Goal: Information Seeking & Learning: Learn about a topic

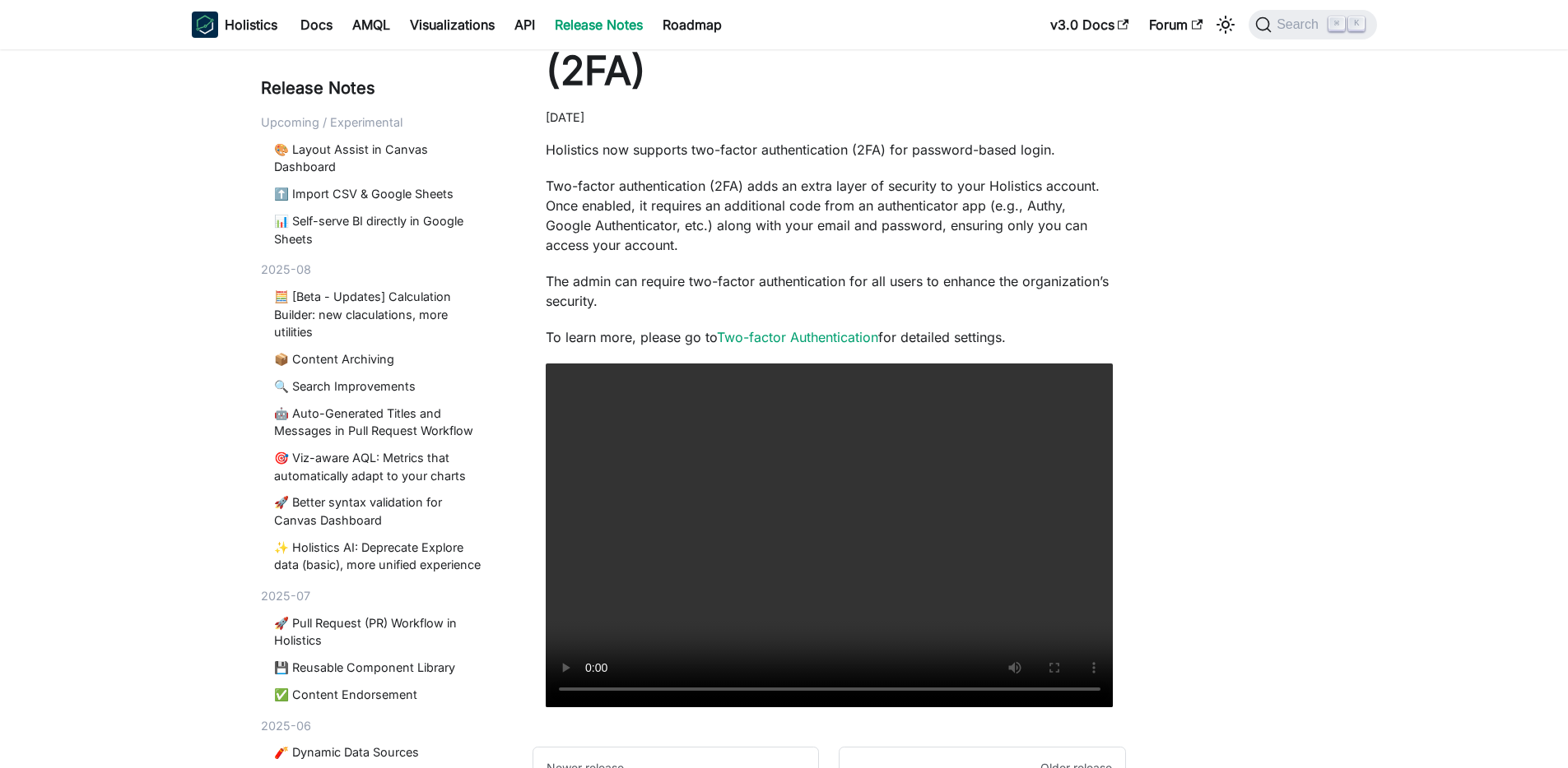
scroll to position [264, 0]
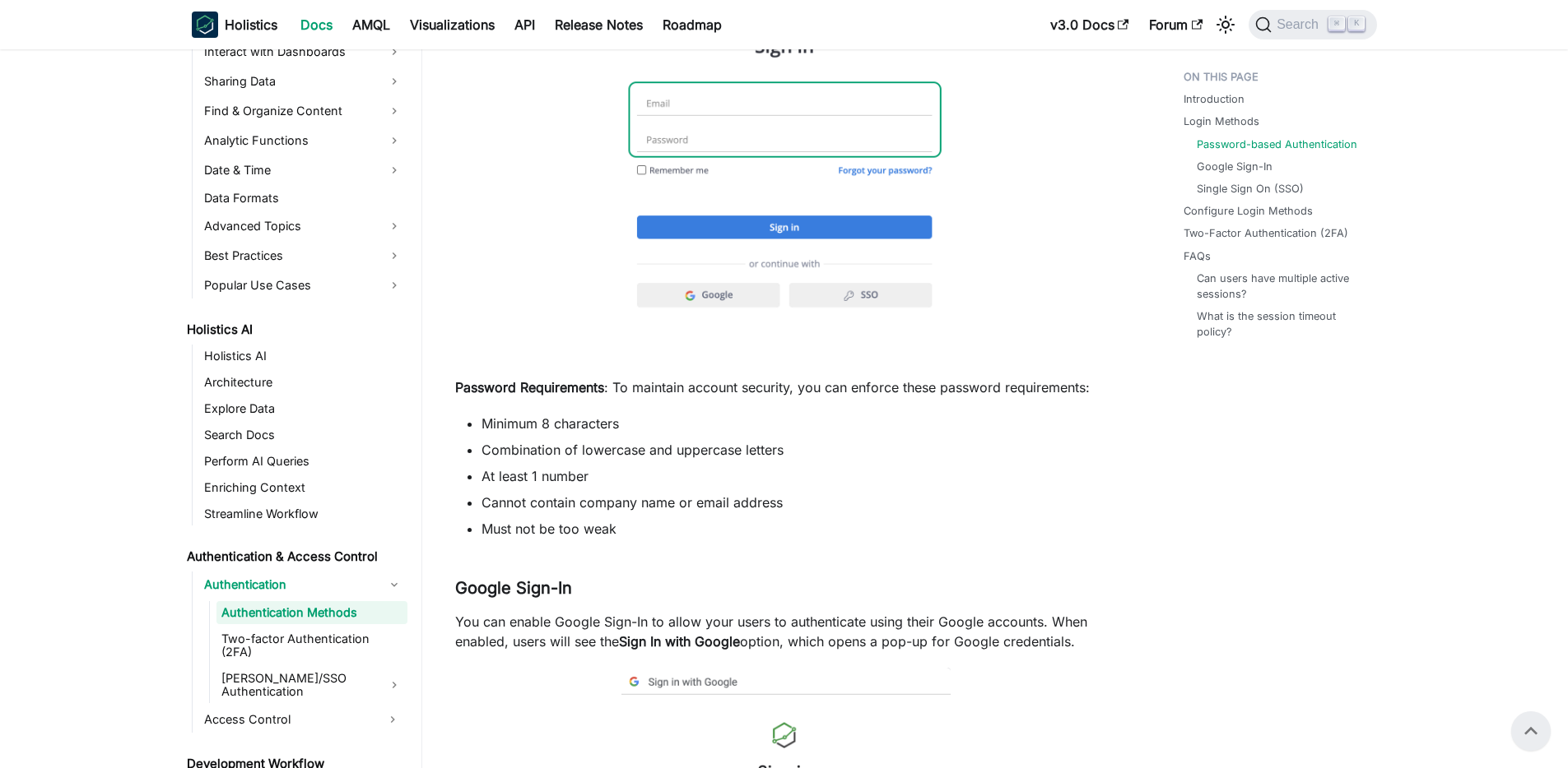
scroll to position [250, 0]
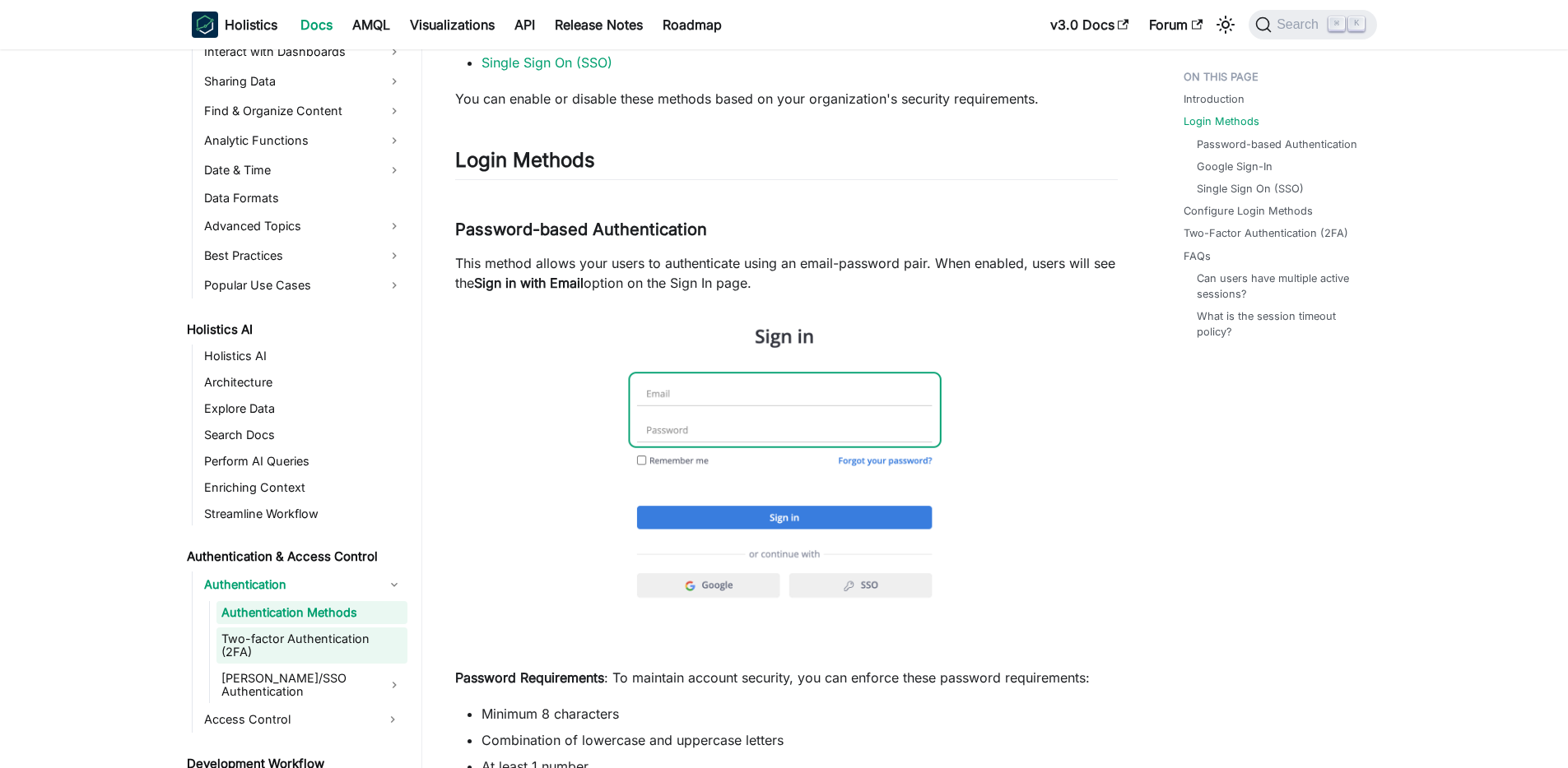
click at [275, 629] on link "Two-factor Authentication (2FA)" at bounding box center [312, 646] width 191 height 36
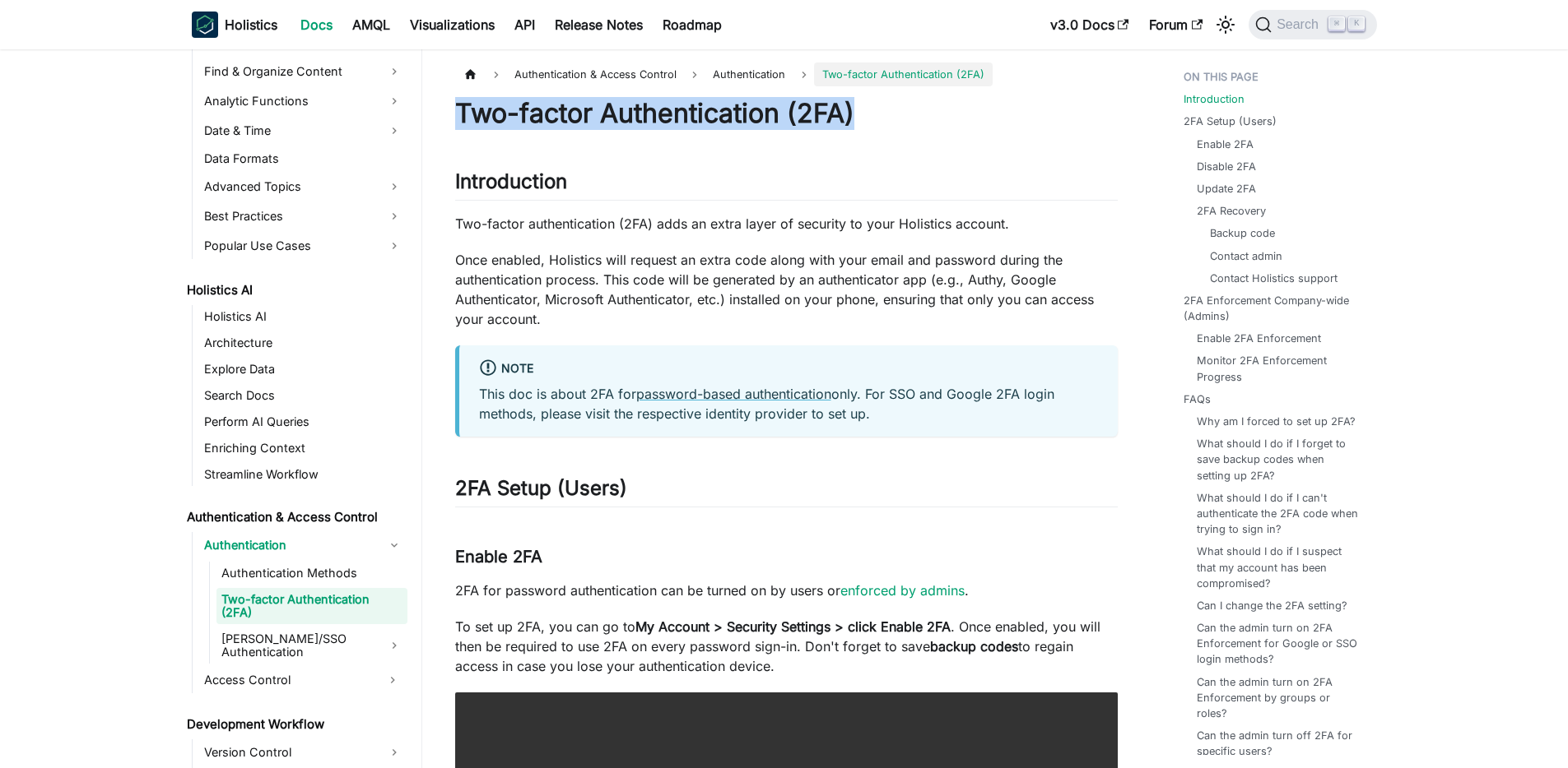
drag, startPoint x: 457, startPoint y: 115, endPoint x: 887, endPoint y: 128, distance: 430.2
click at [887, 128] on h1 "Two-factor Authentication (2FA)" at bounding box center [786, 113] width 662 height 33
click at [331, 640] on link "[PERSON_NAME]/SSO Authentication" at bounding box center [312, 646] width 191 height 36
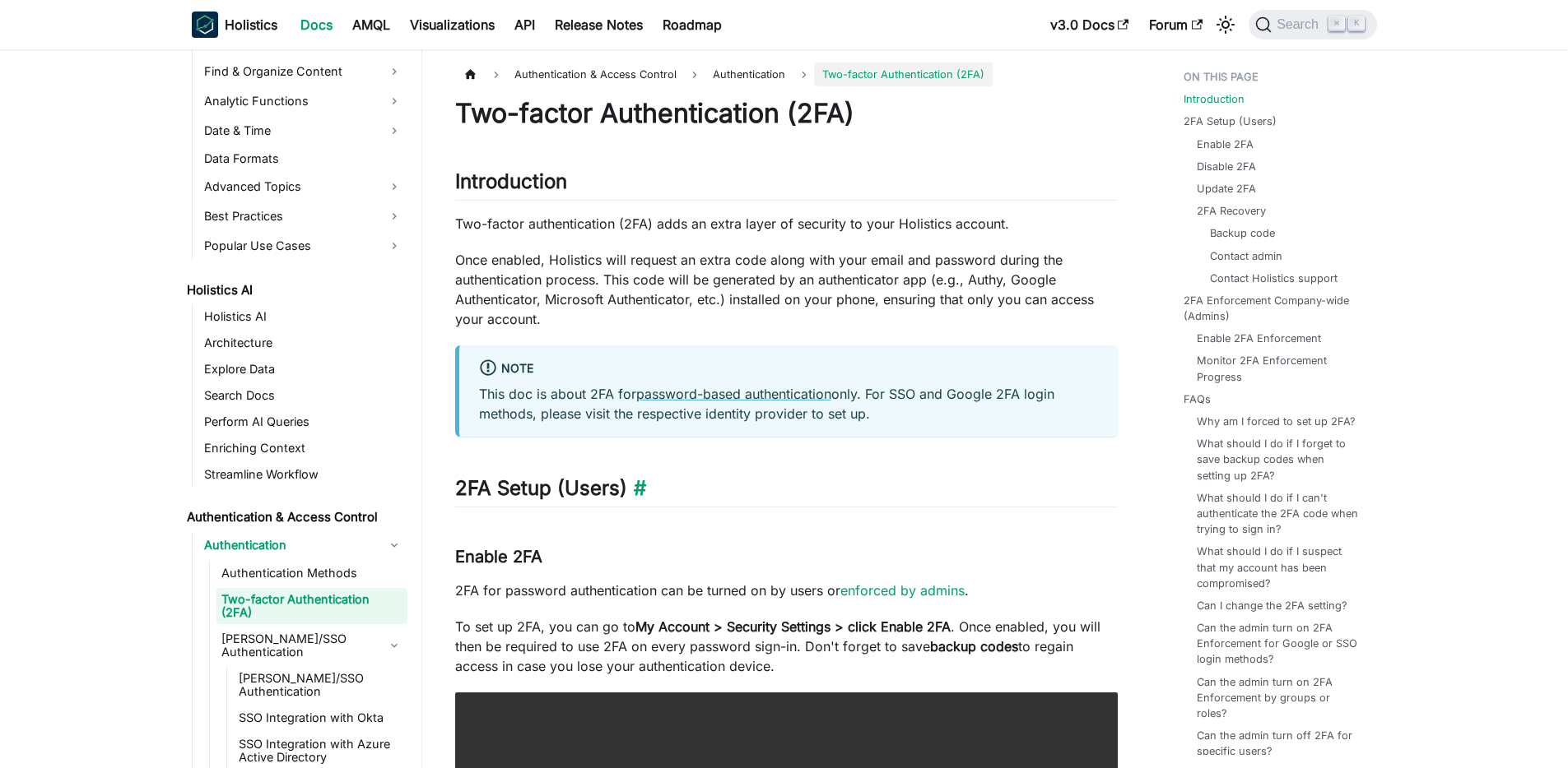
click at [824, 496] on h2 "2FA Setup (Users) ​" at bounding box center [786, 492] width 662 height 31
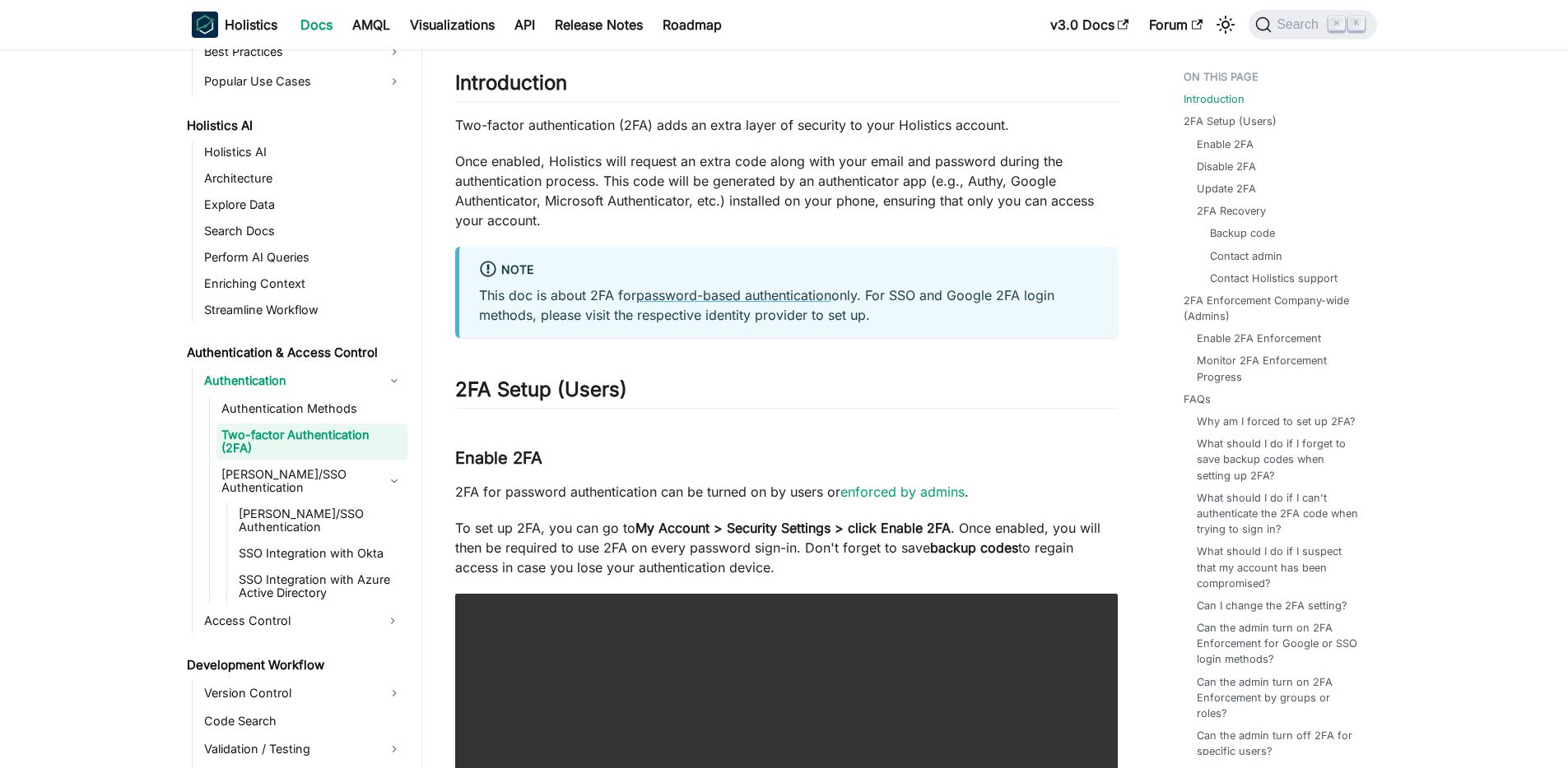
scroll to position [817, 0]
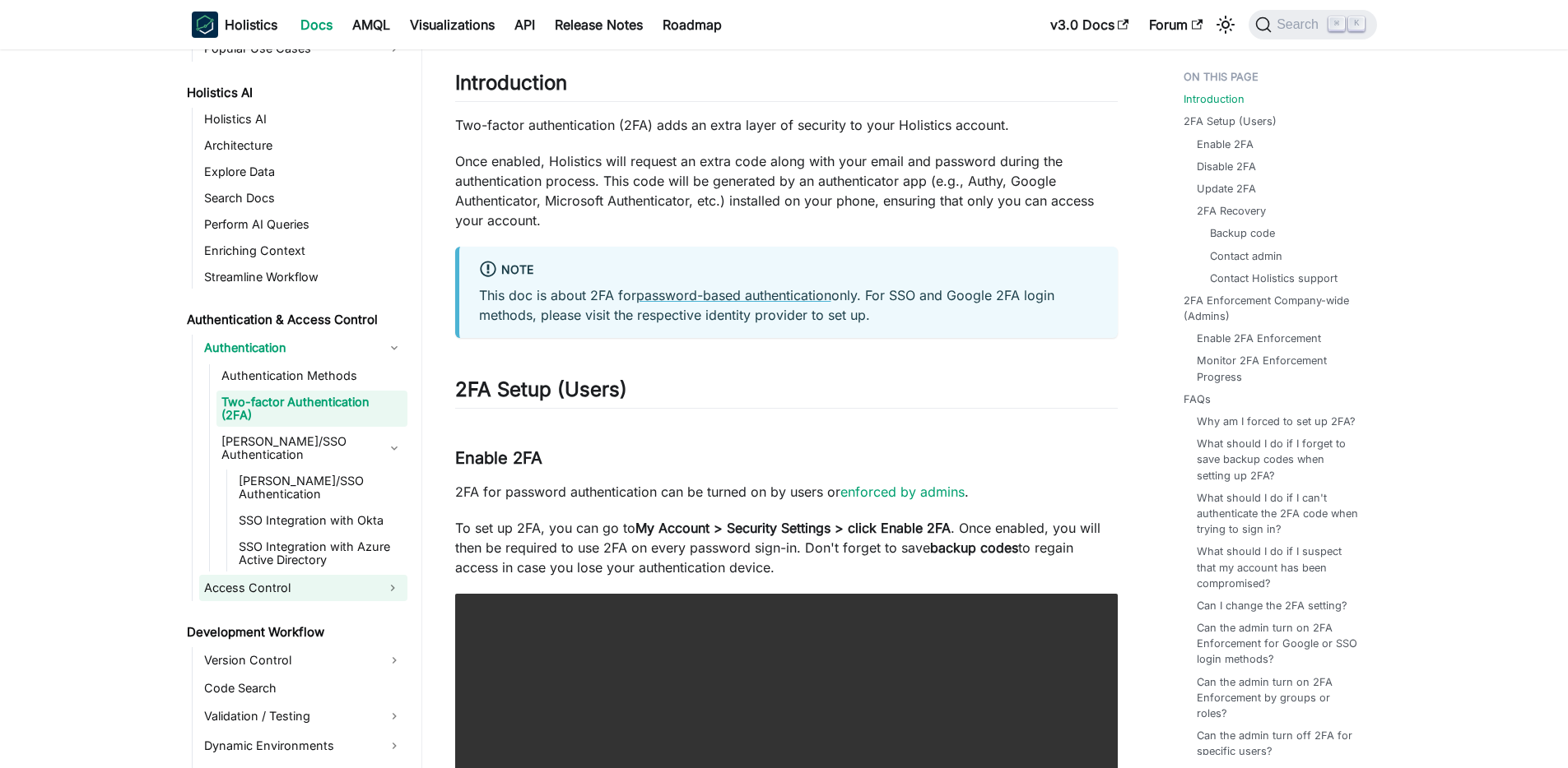
click at [330, 575] on link "Access Control" at bounding box center [288, 587] width 178 height 26
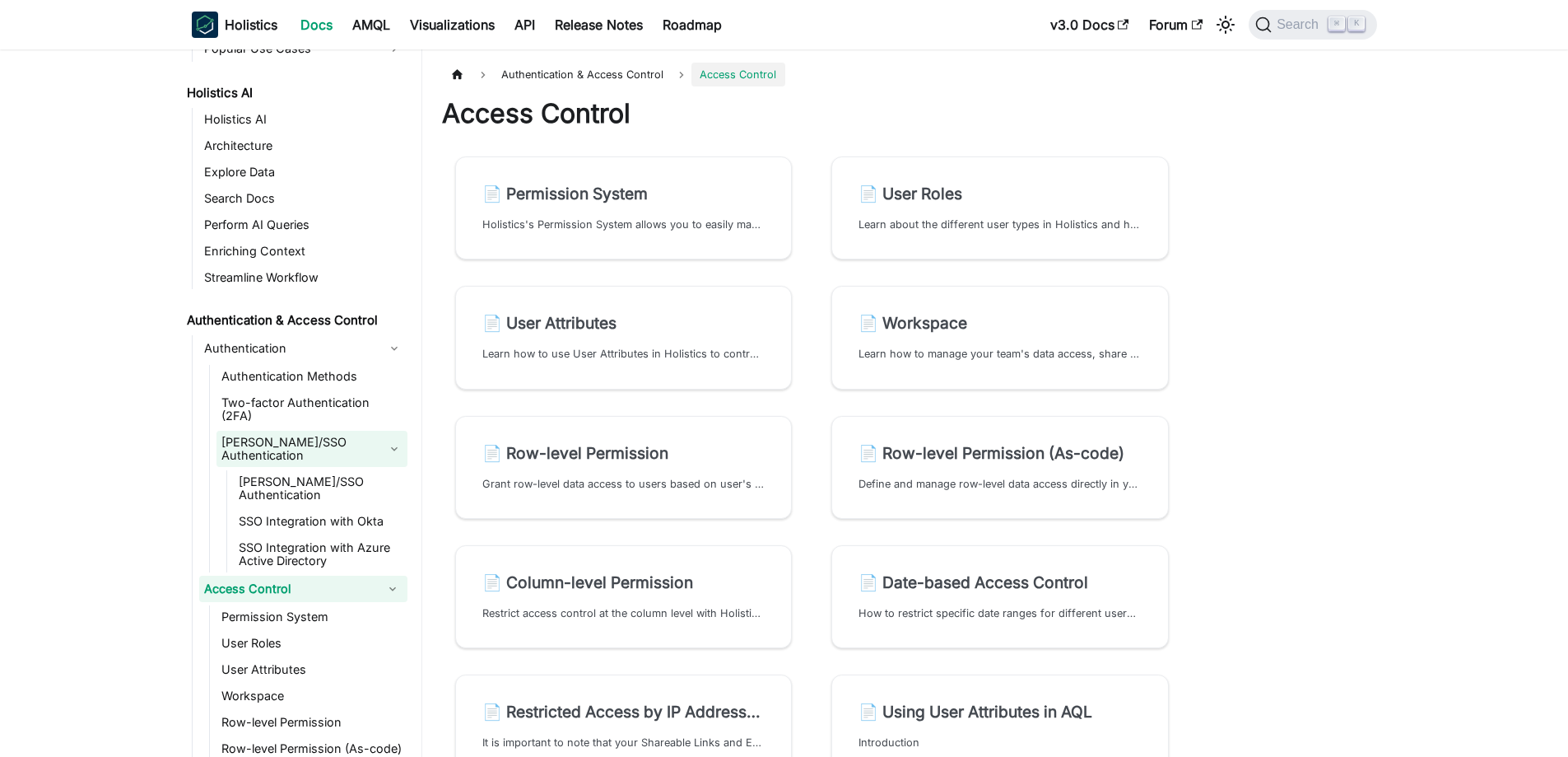
click at [349, 430] on link "[PERSON_NAME]/SSO Authentication" at bounding box center [312, 448] width 191 height 36
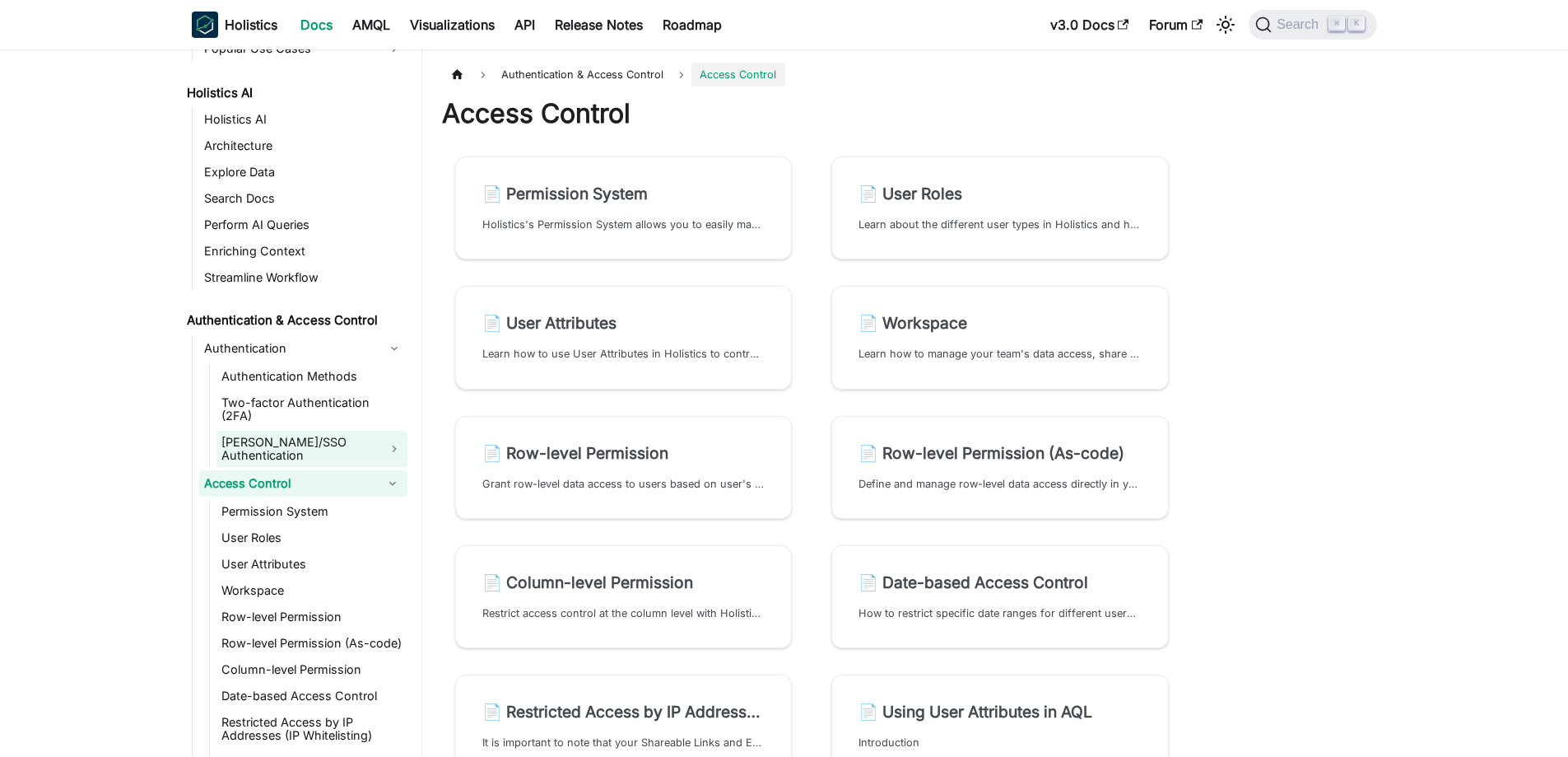
click at [349, 430] on link "[PERSON_NAME]/SSO Authentication" at bounding box center [312, 448] width 191 height 36
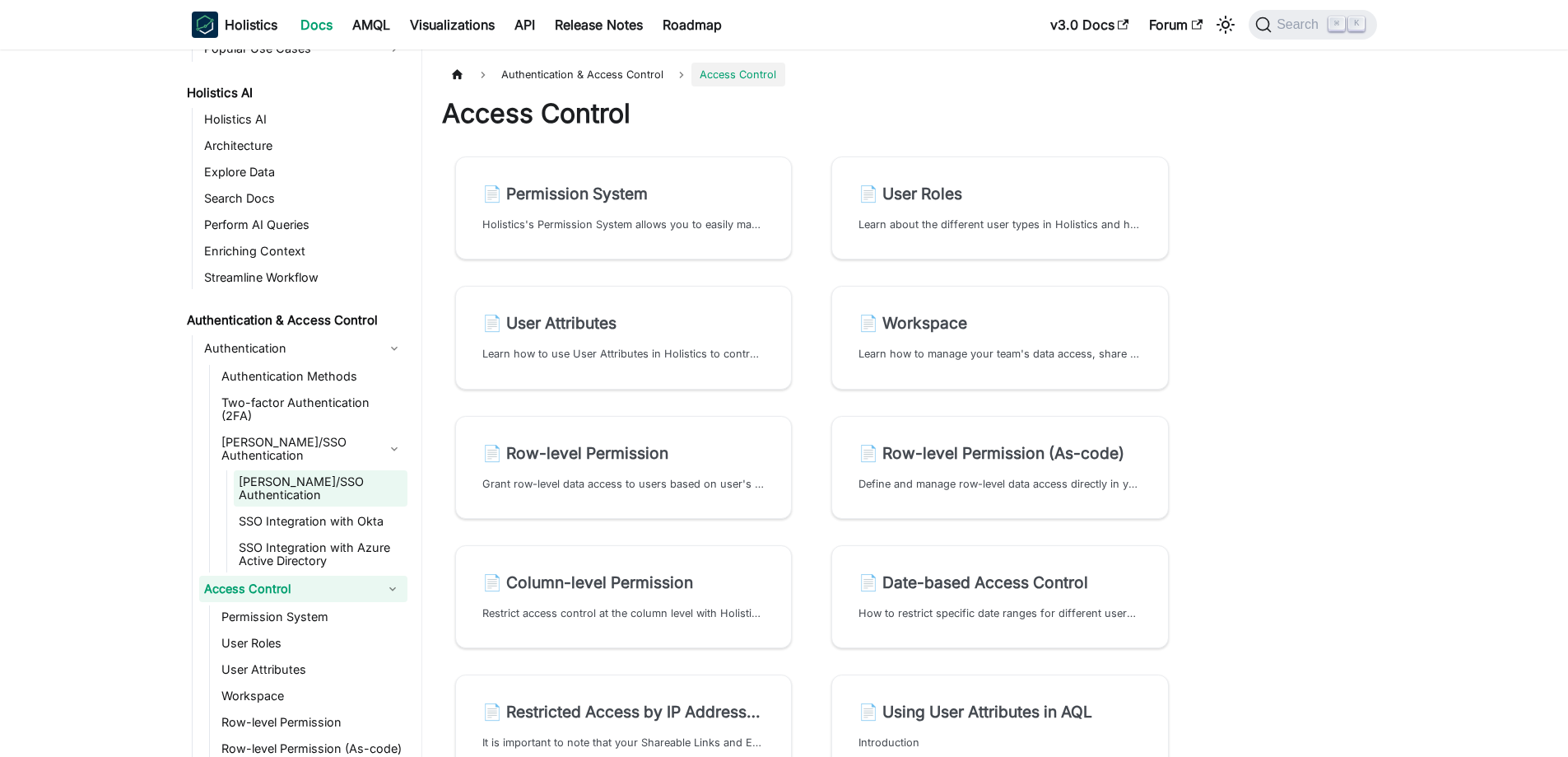
click at [318, 470] on link "[PERSON_NAME]/SSO Authentication" at bounding box center [320, 488] width 174 height 36
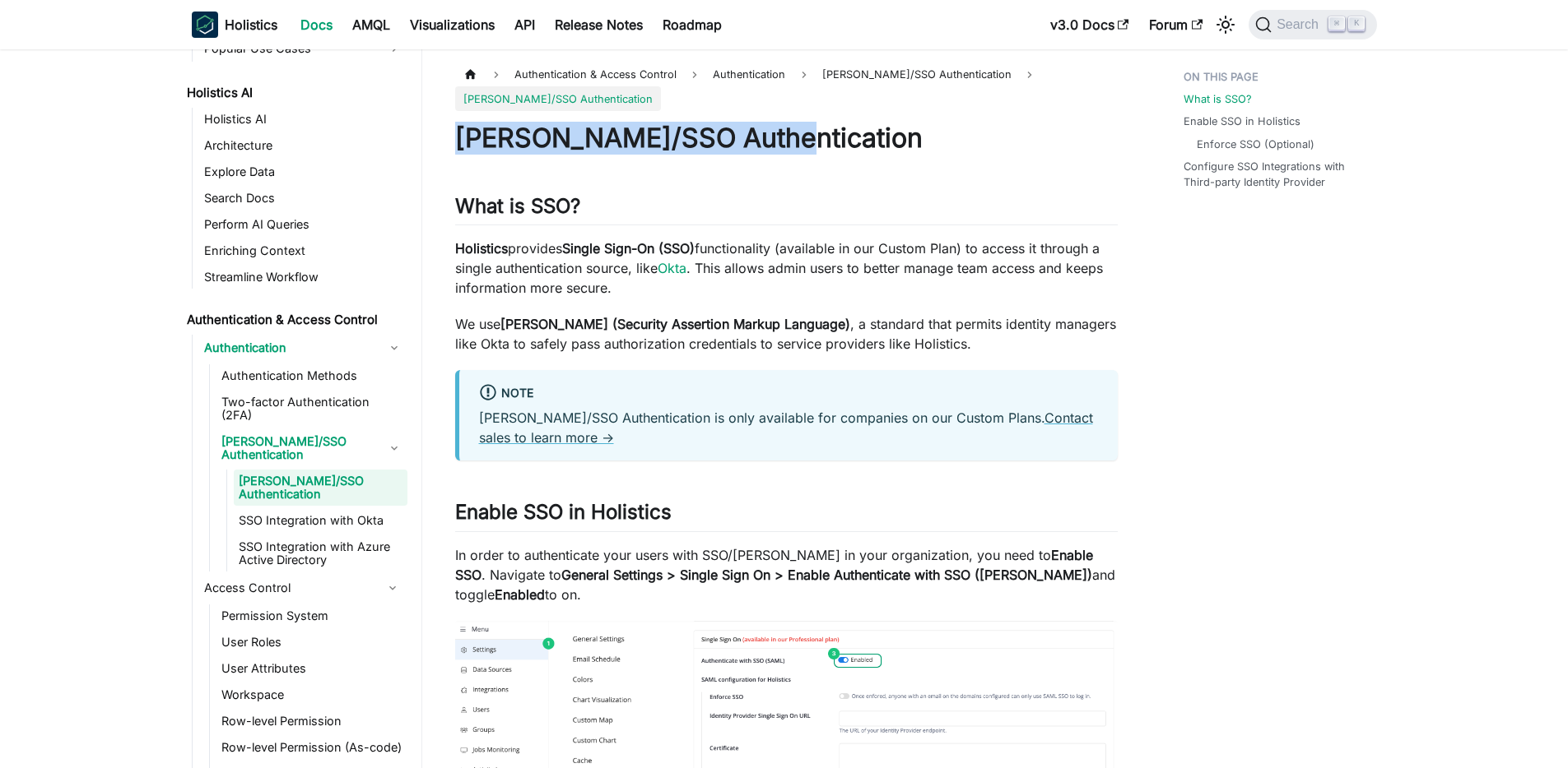
drag, startPoint x: 793, startPoint y: 135, endPoint x: 462, endPoint y: 121, distance: 331.3
click at [438, 127] on div "Authentication & Access Control Authentication [PERSON_NAME]/SSO Authentication…" at bounding box center [786, 731] width 729 height 1336
copy h1 "[PERSON_NAME]/SSO Authentication"
click at [349, 380] on link "Authentication Methods" at bounding box center [312, 376] width 191 height 23
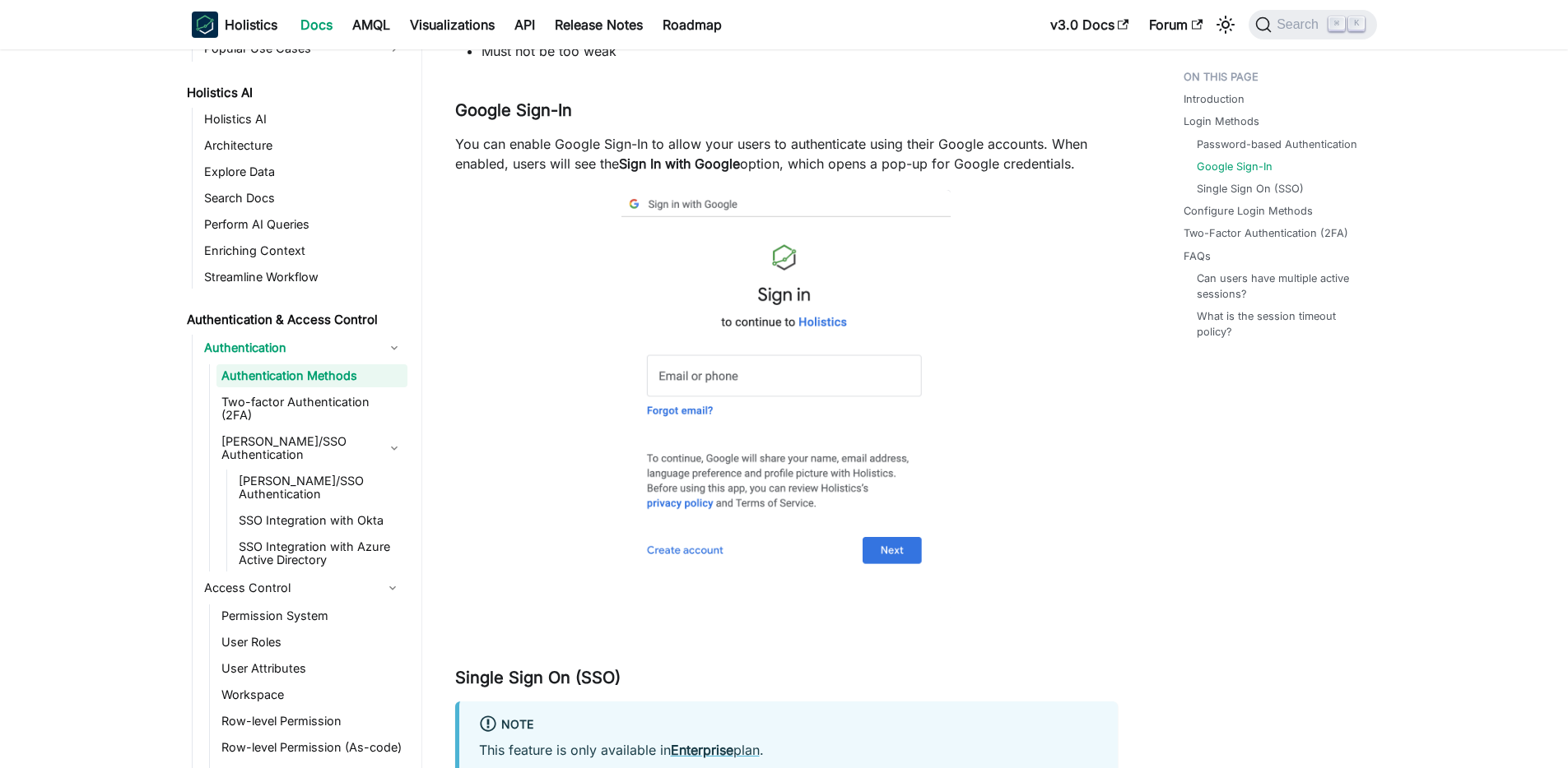
scroll to position [1018, 0]
click at [1201, 227] on link "Two-Factor Authentication (2FA)" at bounding box center [1268, 233] width 165 height 15
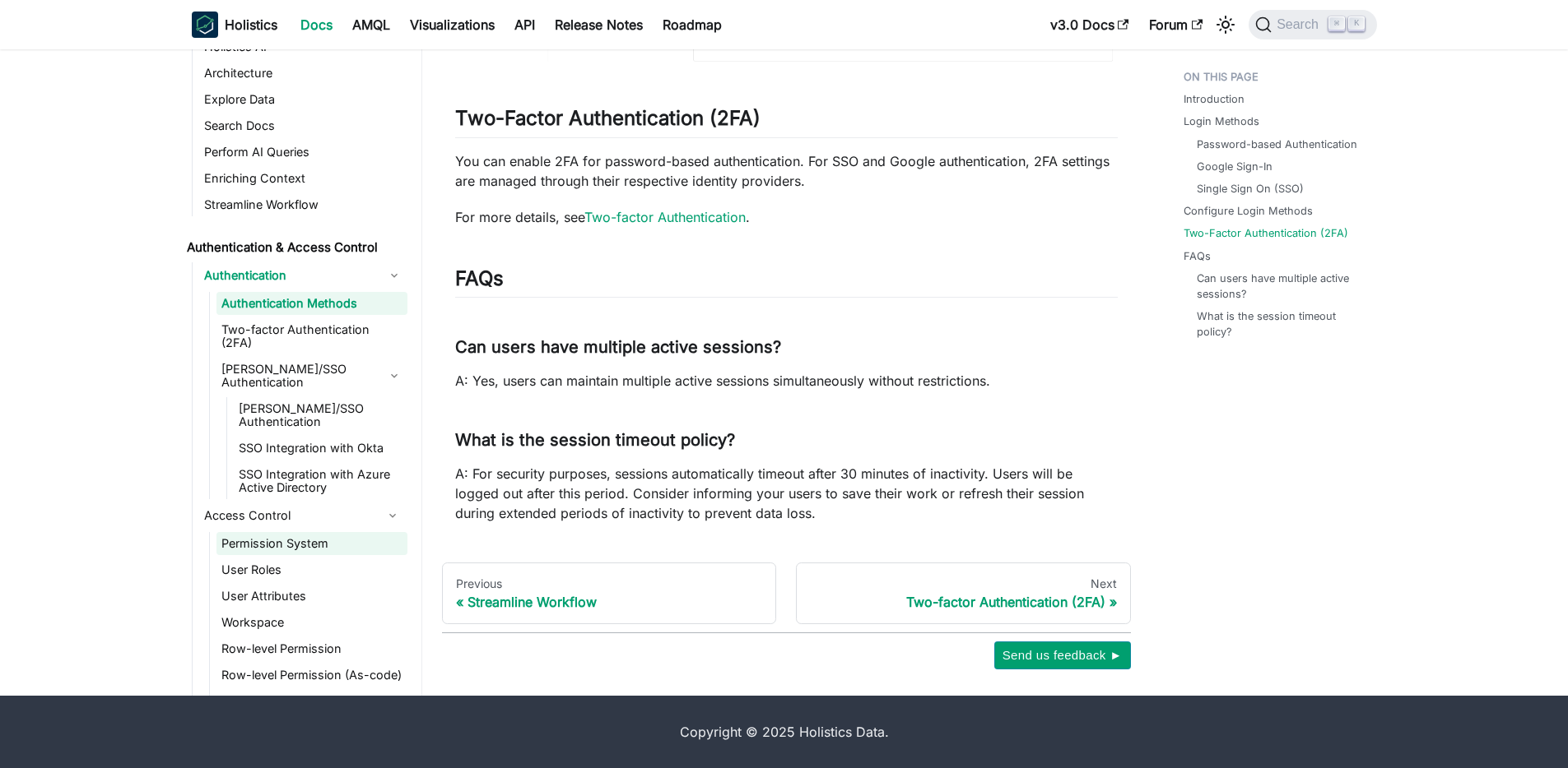
click at [292, 532] on link "Permission System" at bounding box center [312, 544] width 191 height 23
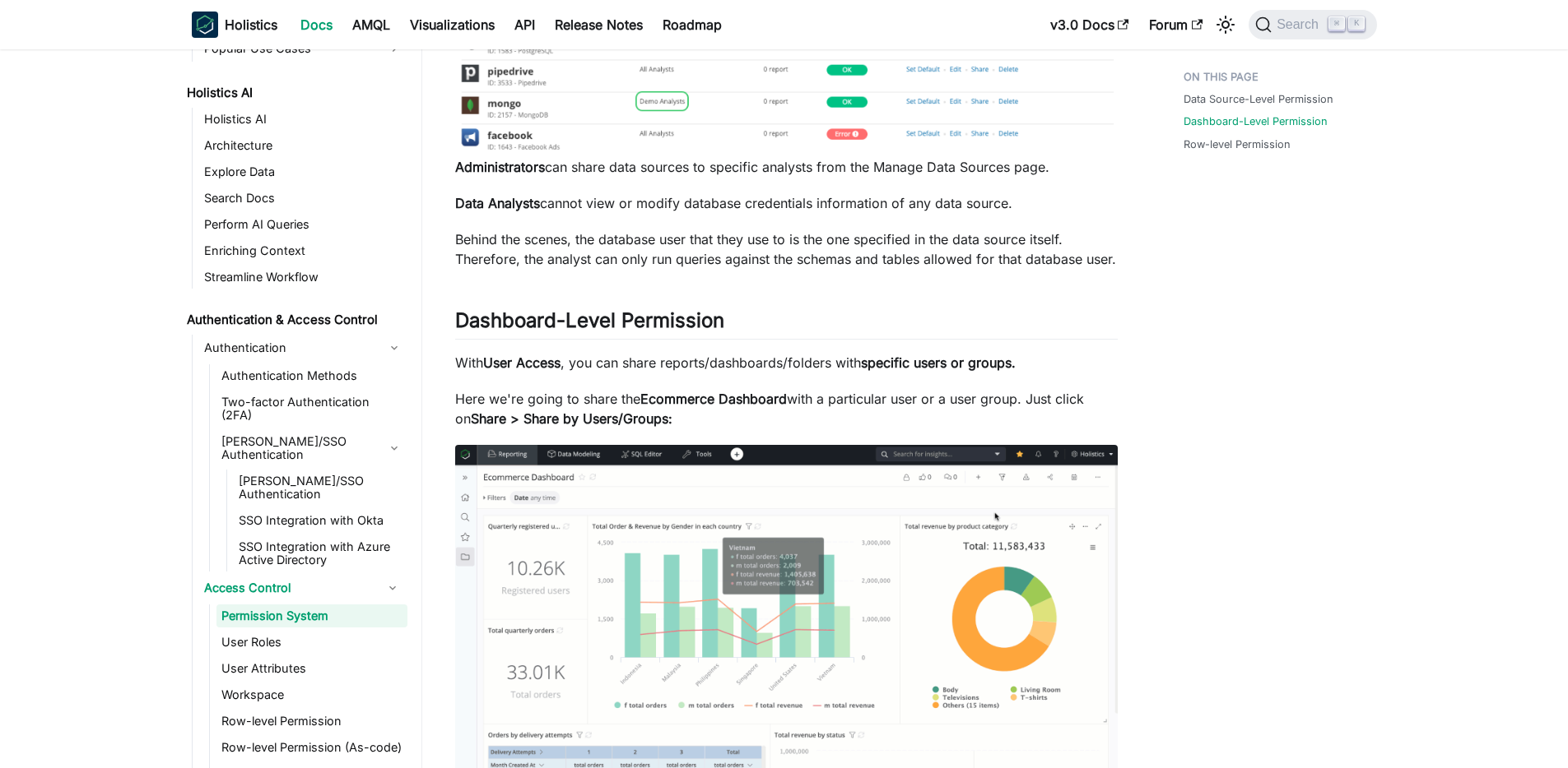
scroll to position [771, 0]
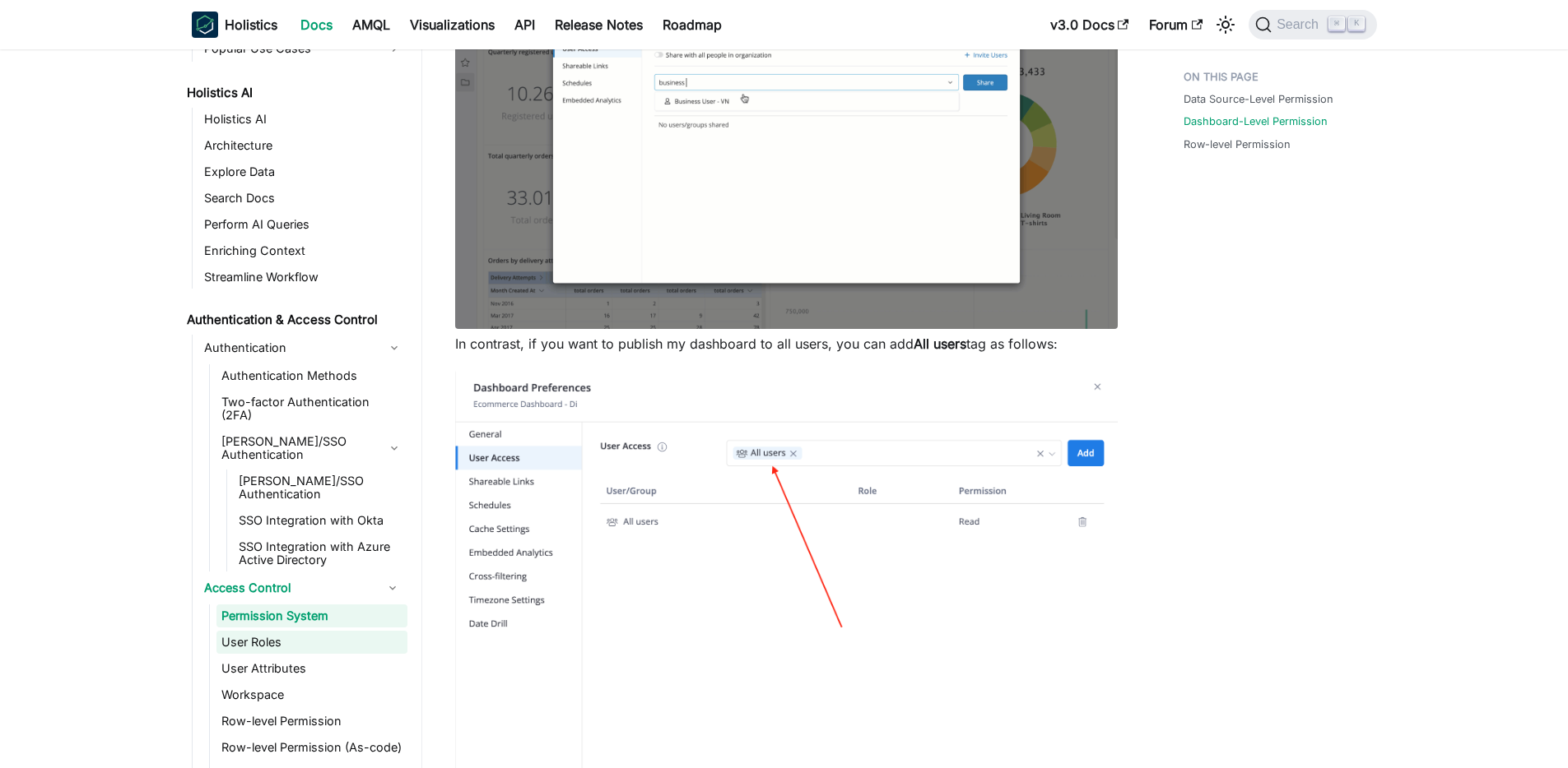
click at [331, 631] on link "User Roles" at bounding box center [312, 643] width 191 height 23
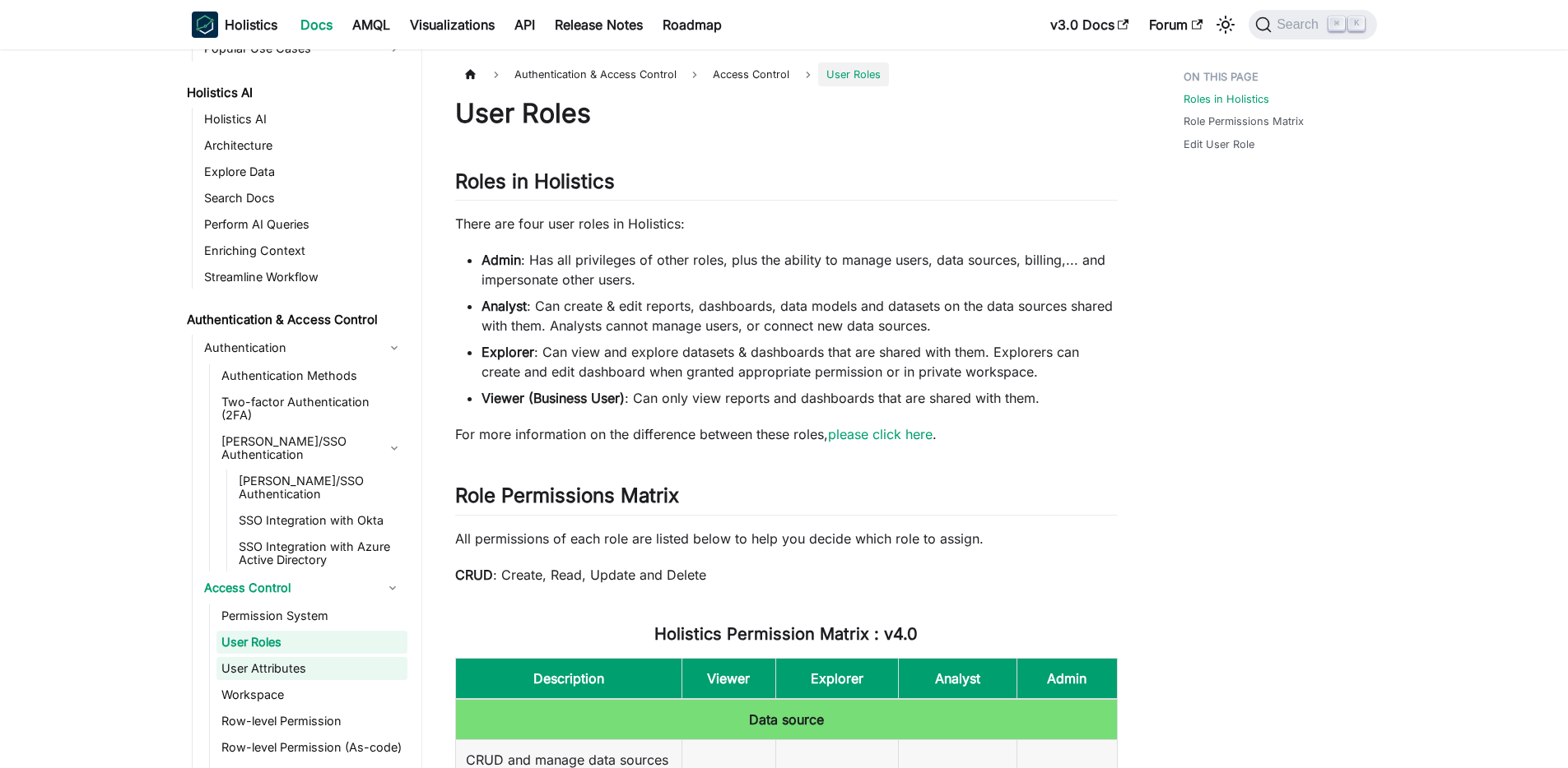
click at [309, 657] on link "User Attributes" at bounding box center [312, 669] width 191 height 23
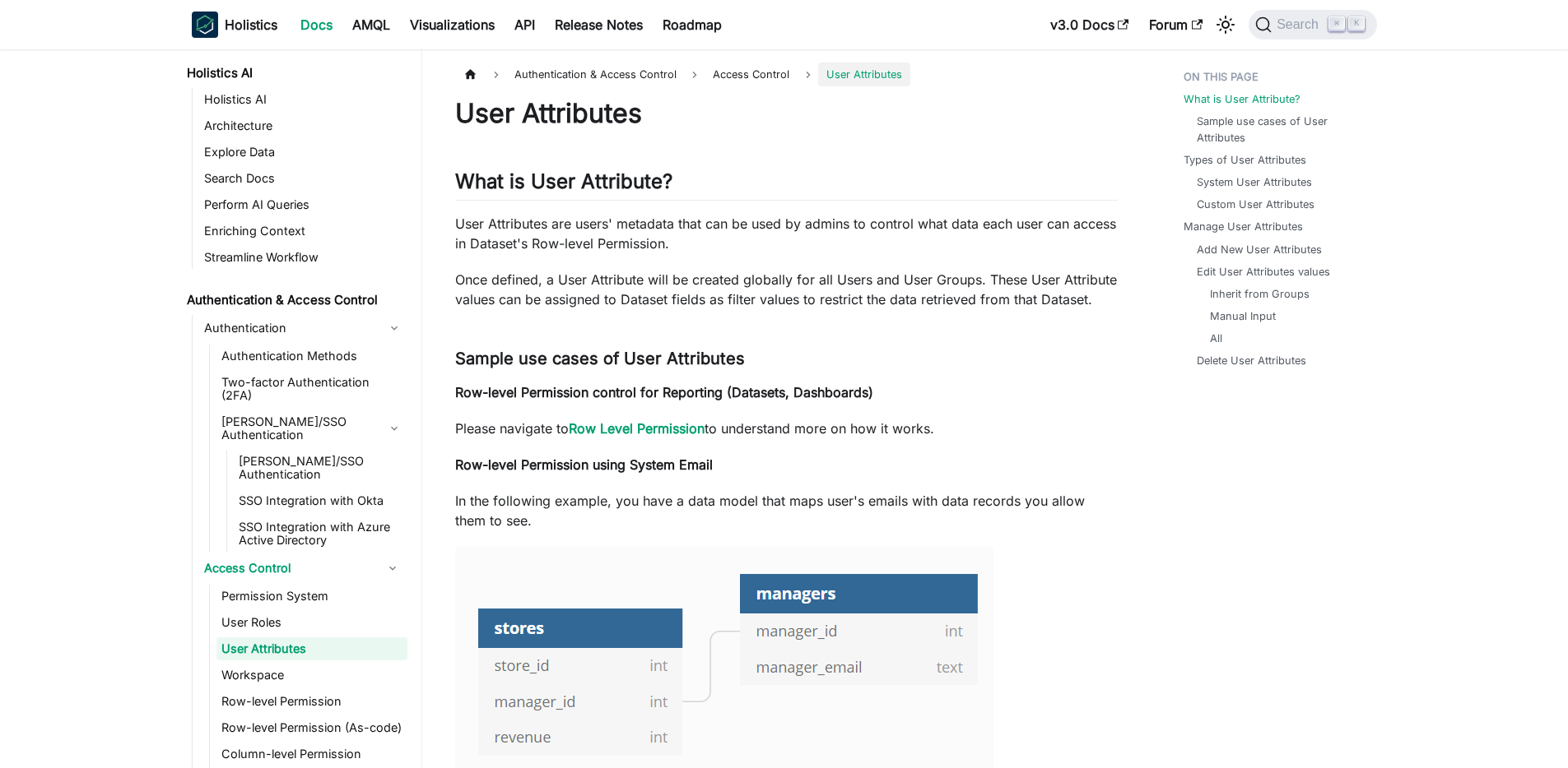
scroll to position [935, 0]
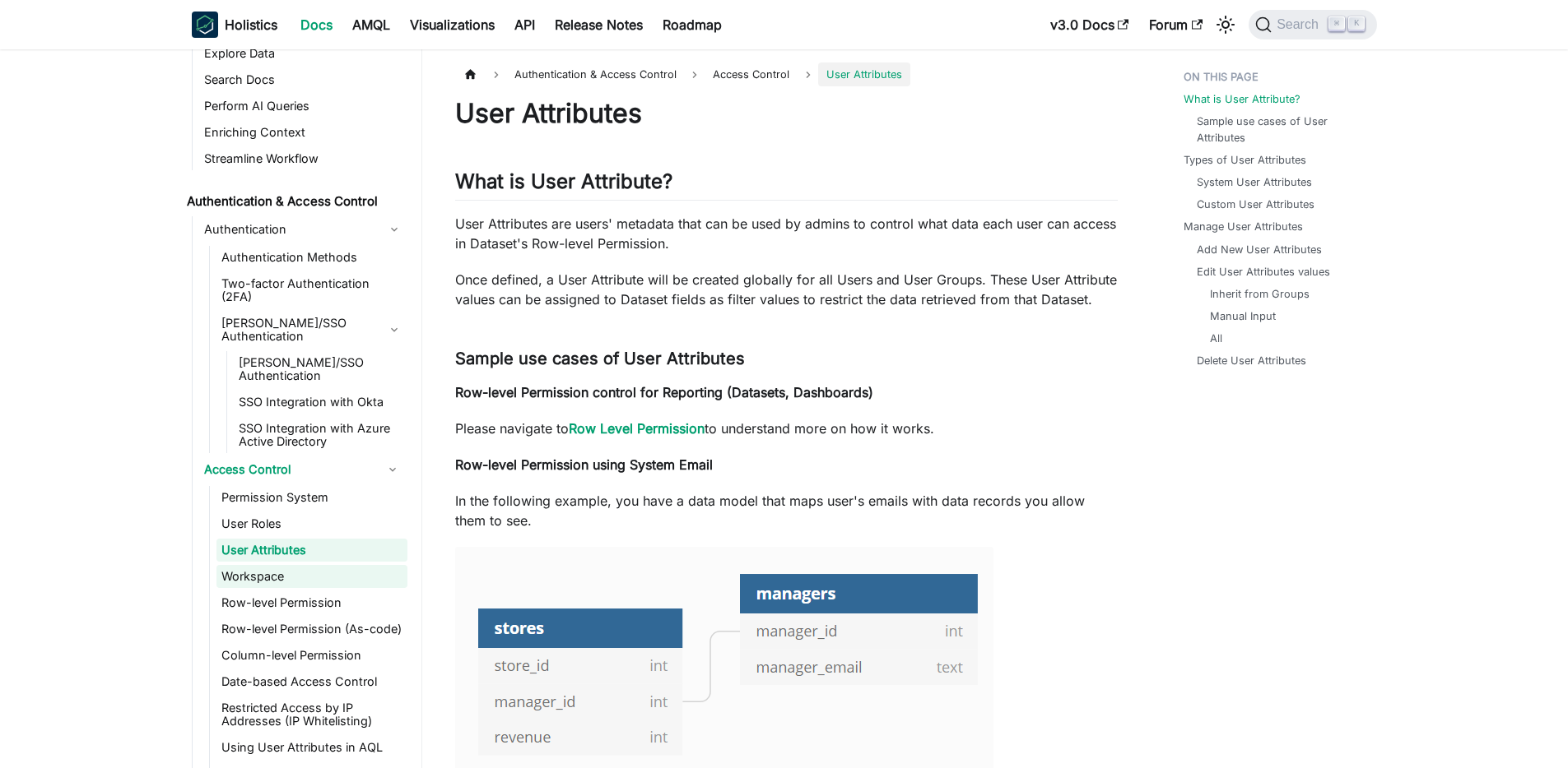
click at [312, 565] on link "Workspace" at bounding box center [312, 576] width 191 height 23
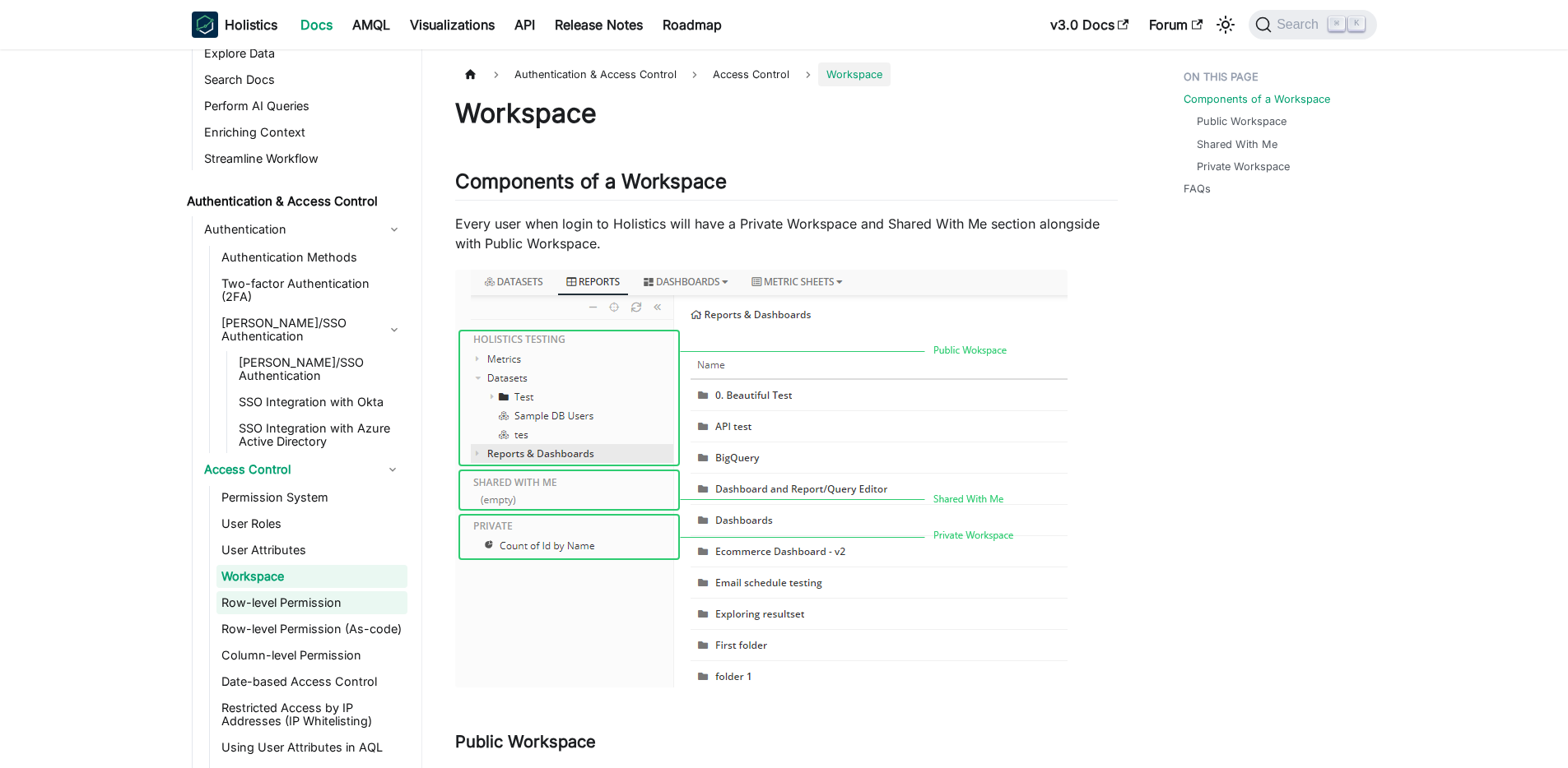
click at [318, 592] on link "Row-level Permission" at bounding box center [312, 603] width 191 height 23
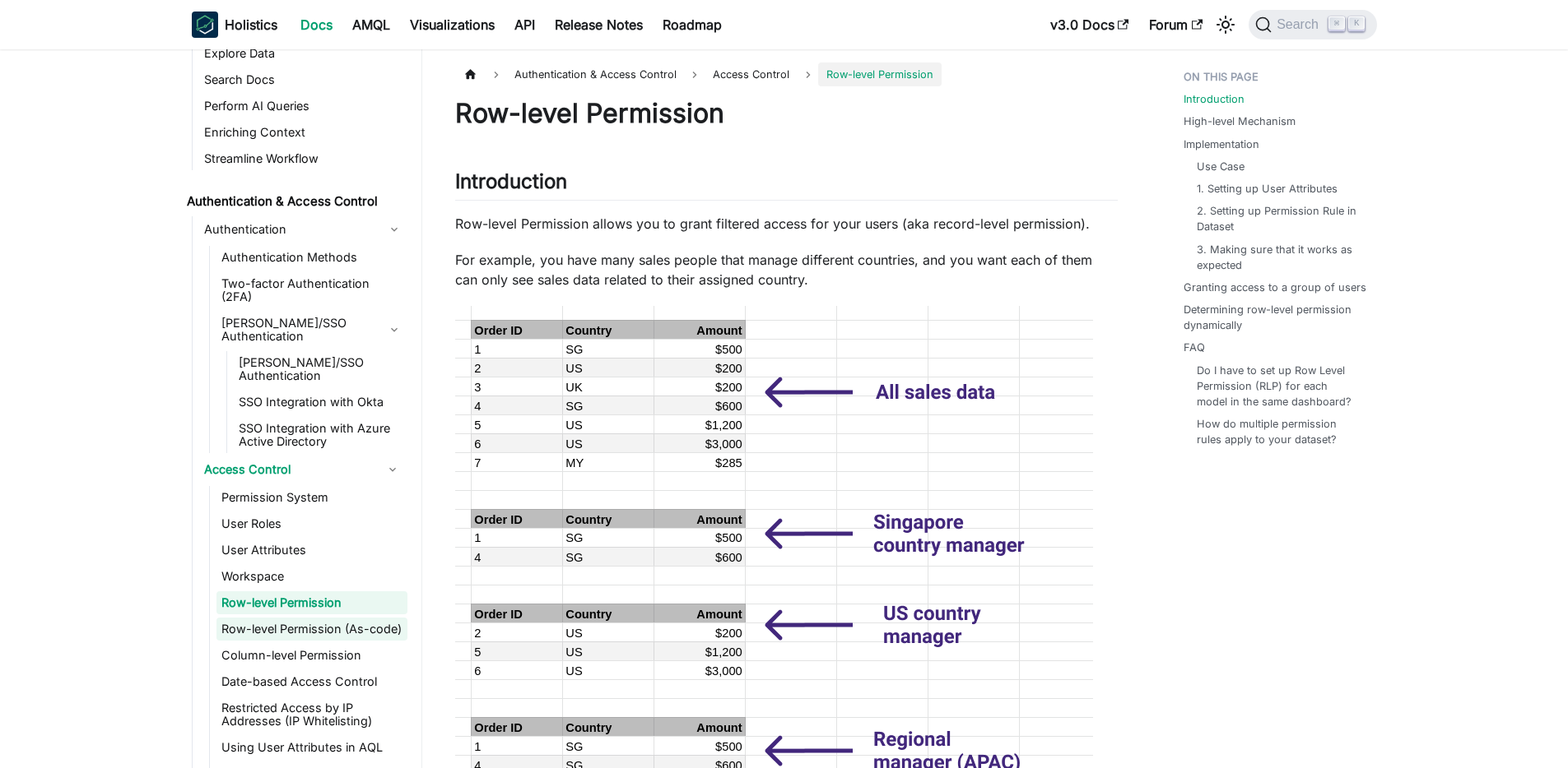
click at [334, 618] on link "Row-level Permission (As-code)" at bounding box center [312, 630] width 191 height 23
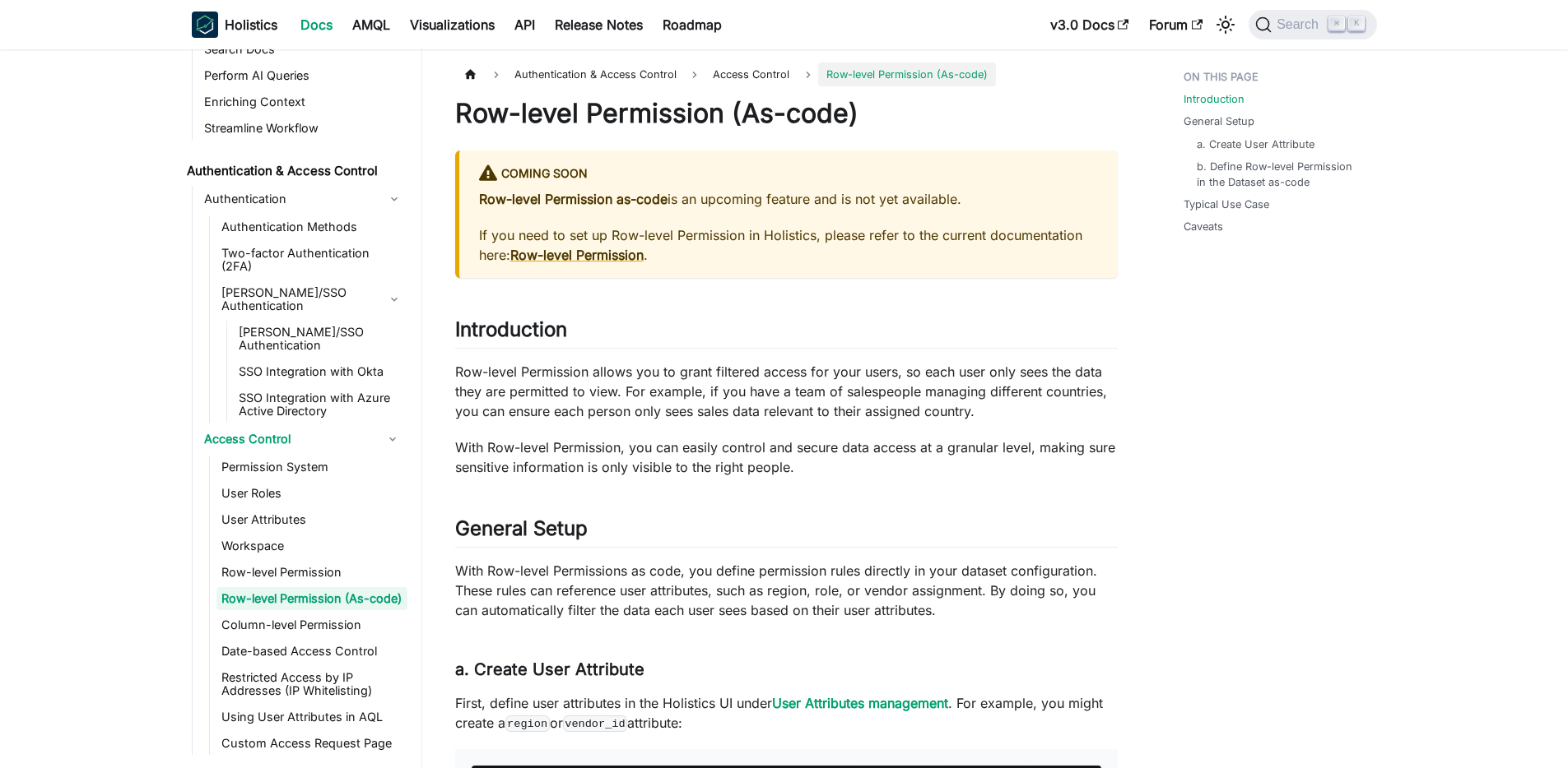
scroll to position [1047, 0]
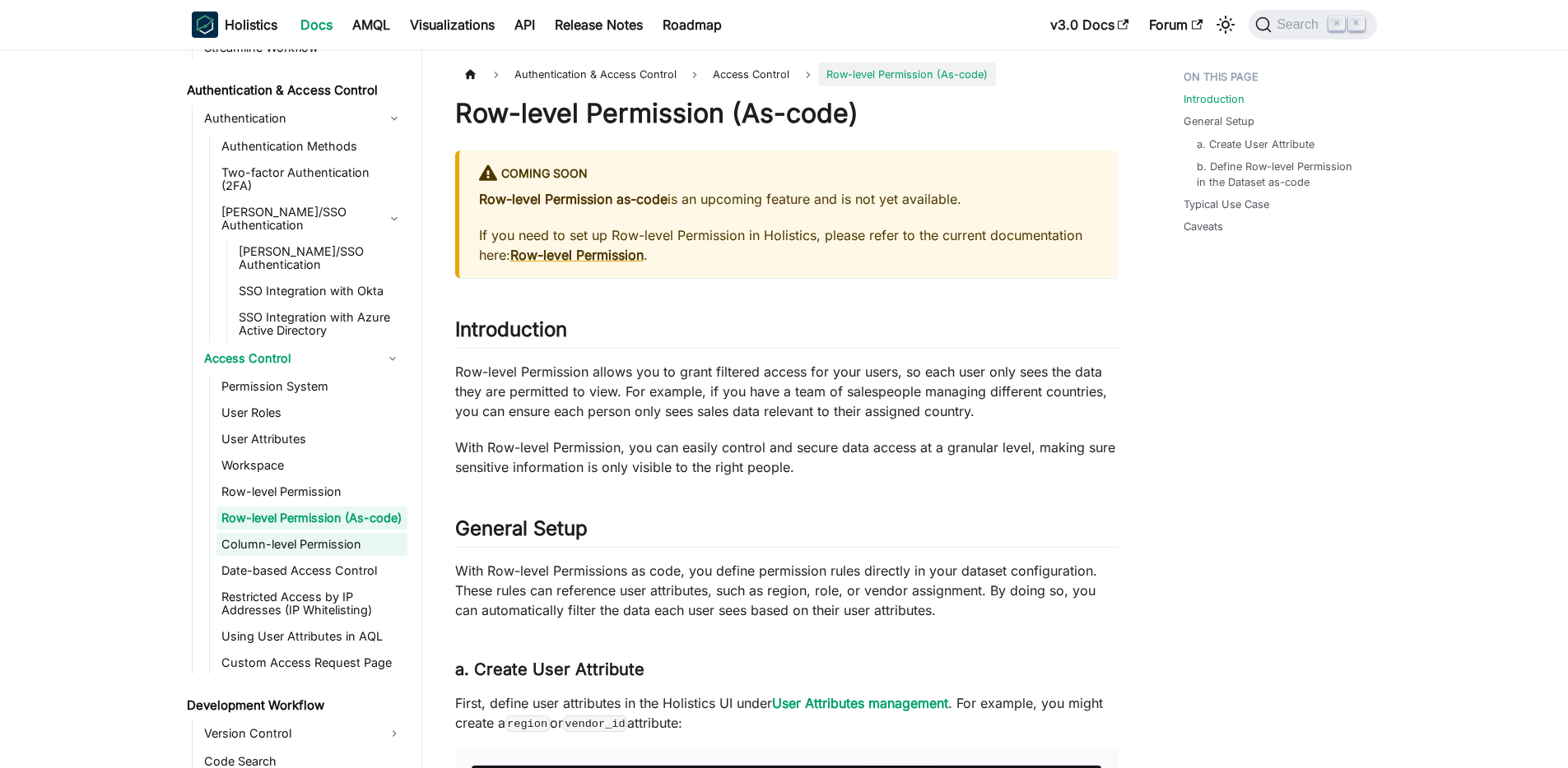
click at [337, 533] on link "Column-level Permission" at bounding box center [312, 545] width 191 height 23
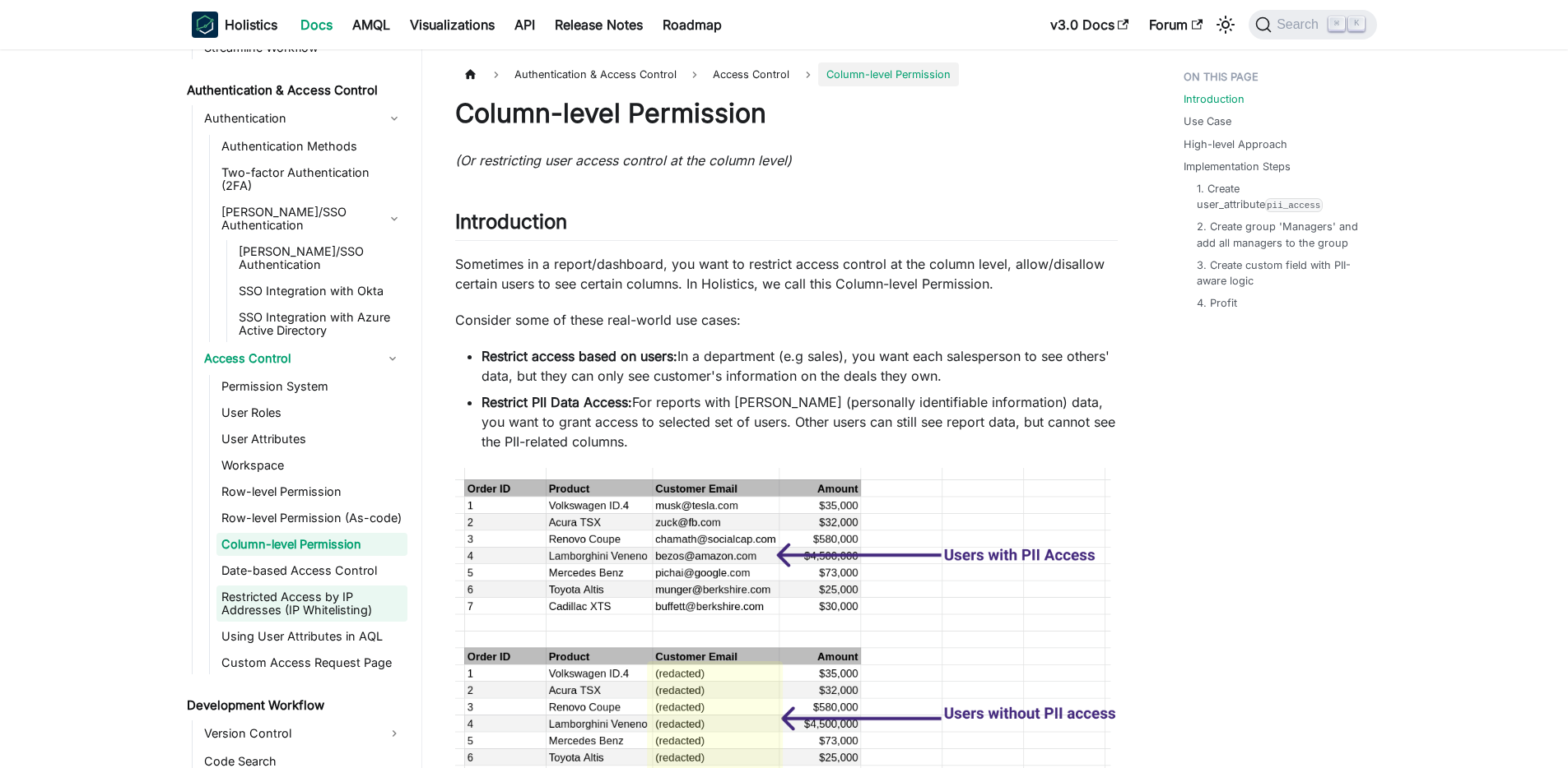
click at [333, 585] on link "Restricted Access by IP Addresses (IP Whitelisting)" at bounding box center [312, 603] width 191 height 36
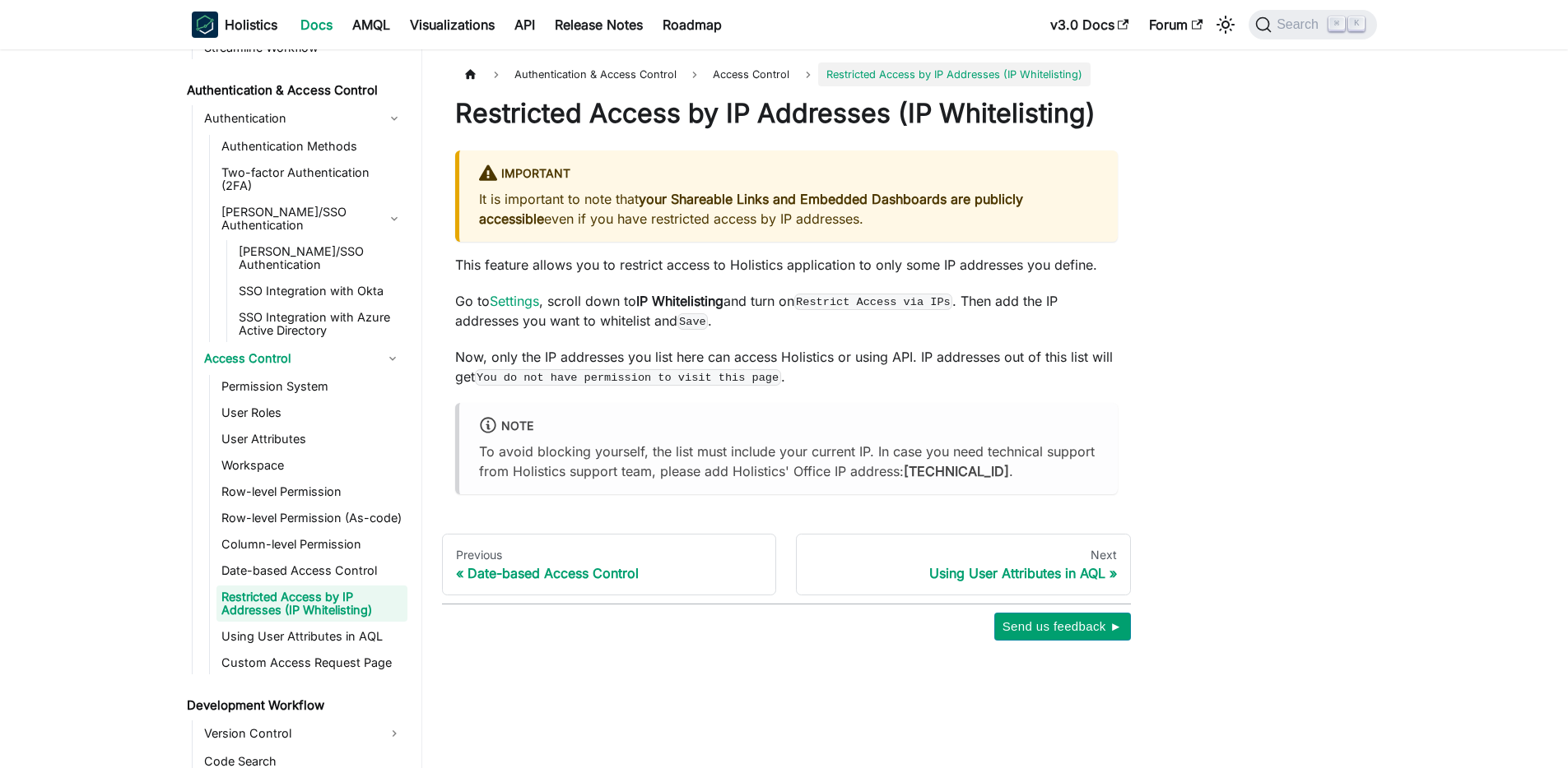
drag, startPoint x: 921, startPoint y: 255, endPoint x: 470, endPoint y: 211, distance: 453.1
click at [474, 215] on div "Important It is important to note that your Shareable Links and Embedded Dashbo…" at bounding box center [786, 196] width 662 height 92
click at [467, 210] on div "Important It is important to note that your Shareable Links and Embedded Dashbo…" at bounding box center [786, 196] width 662 height 92
click at [625, 218] on div "Important It is important to note that your Shareable Links and Embedded Dashbo…" at bounding box center [786, 196] width 662 height 92
drag, startPoint x: 1039, startPoint y: 228, endPoint x: 647, endPoint y: 224, distance: 392.0
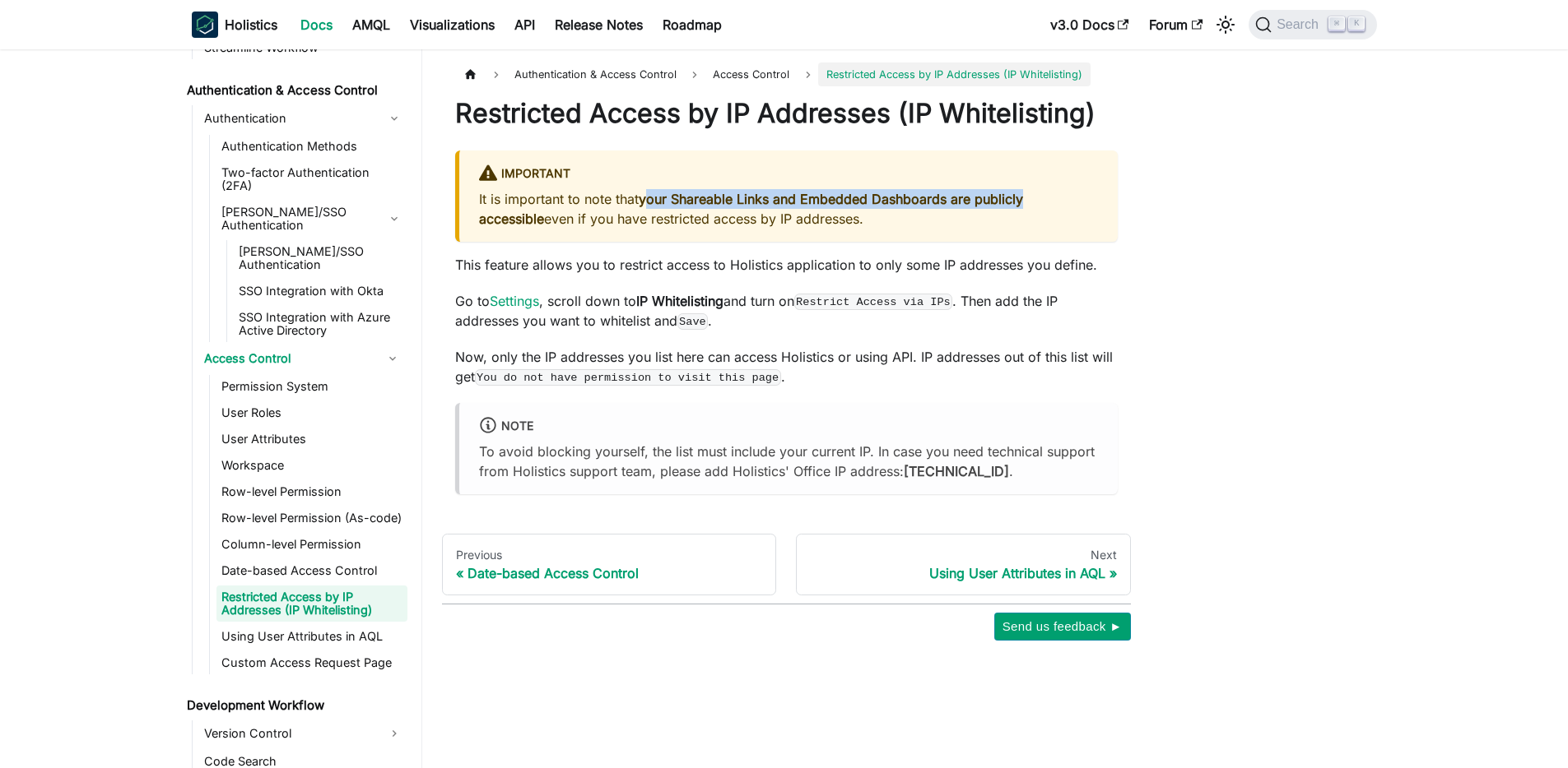
click at [648, 224] on p "It is important to note that your Shareable Links and Embedded Dashboards are p…" at bounding box center [788, 209] width 619 height 40
click at [635, 228] on p "It is important to note that your Shareable Links and Embedded Dashboards are p…" at bounding box center [788, 209] width 619 height 40
drag, startPoint x: 641, startPoint y: 231, endPoint x: 546, endPoint y: 256, distance: 98.2
click at [546, 228] on p "It is important to note that your Shareable Links and Embedded Dashboards are p…" at bounding box center [788, 209] width 619 height 40
click at [535, 261] on div at bounding box center [535, 261] width 0 height 0
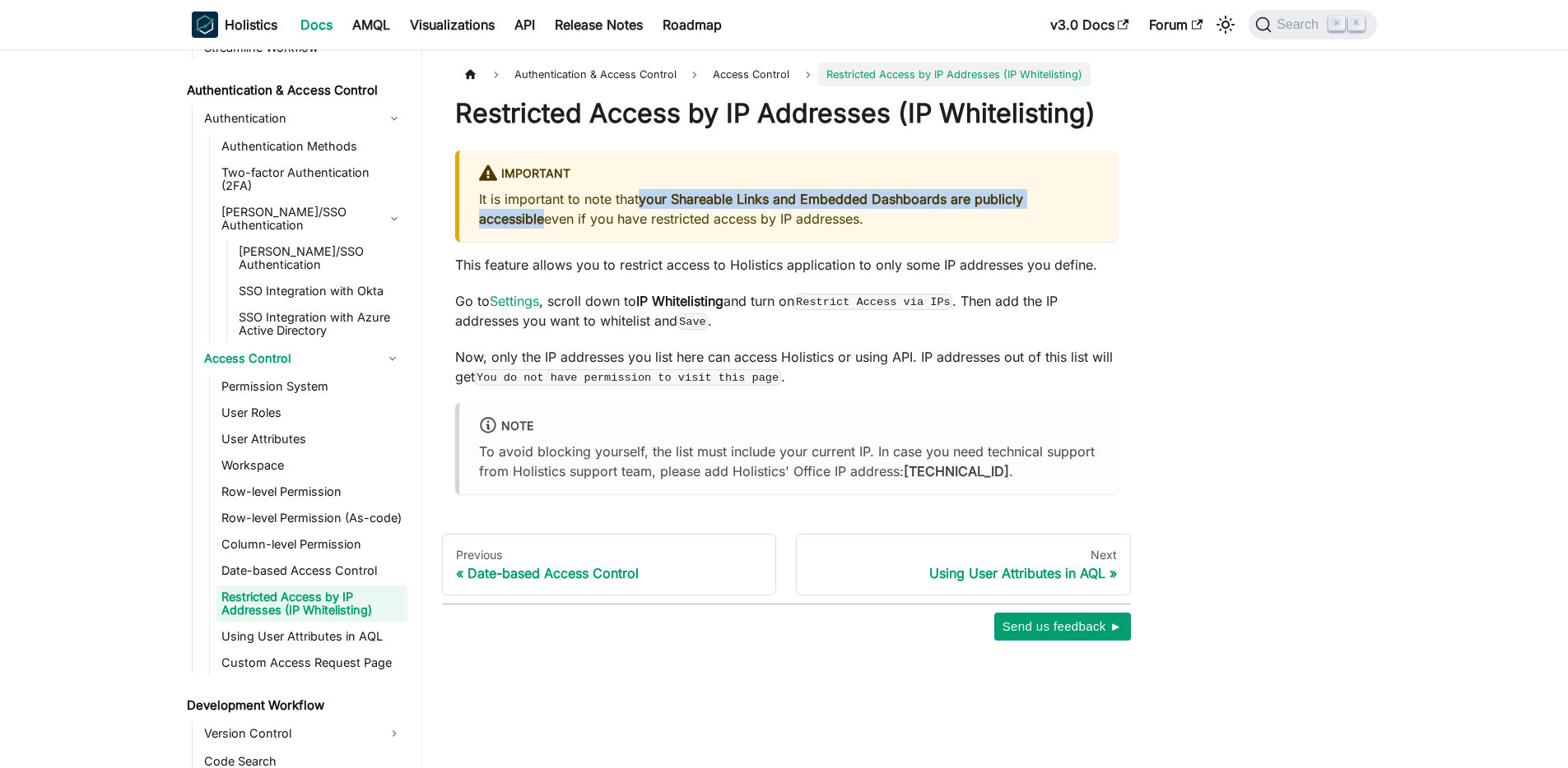
click at [1006, 227] on strong "your Shareable Links and Embedded Dashboards are publicly accessible" at bounding box center [750, 209] width 544 height 36
